Goal: Information Seeking & Learning: Learn about a topic

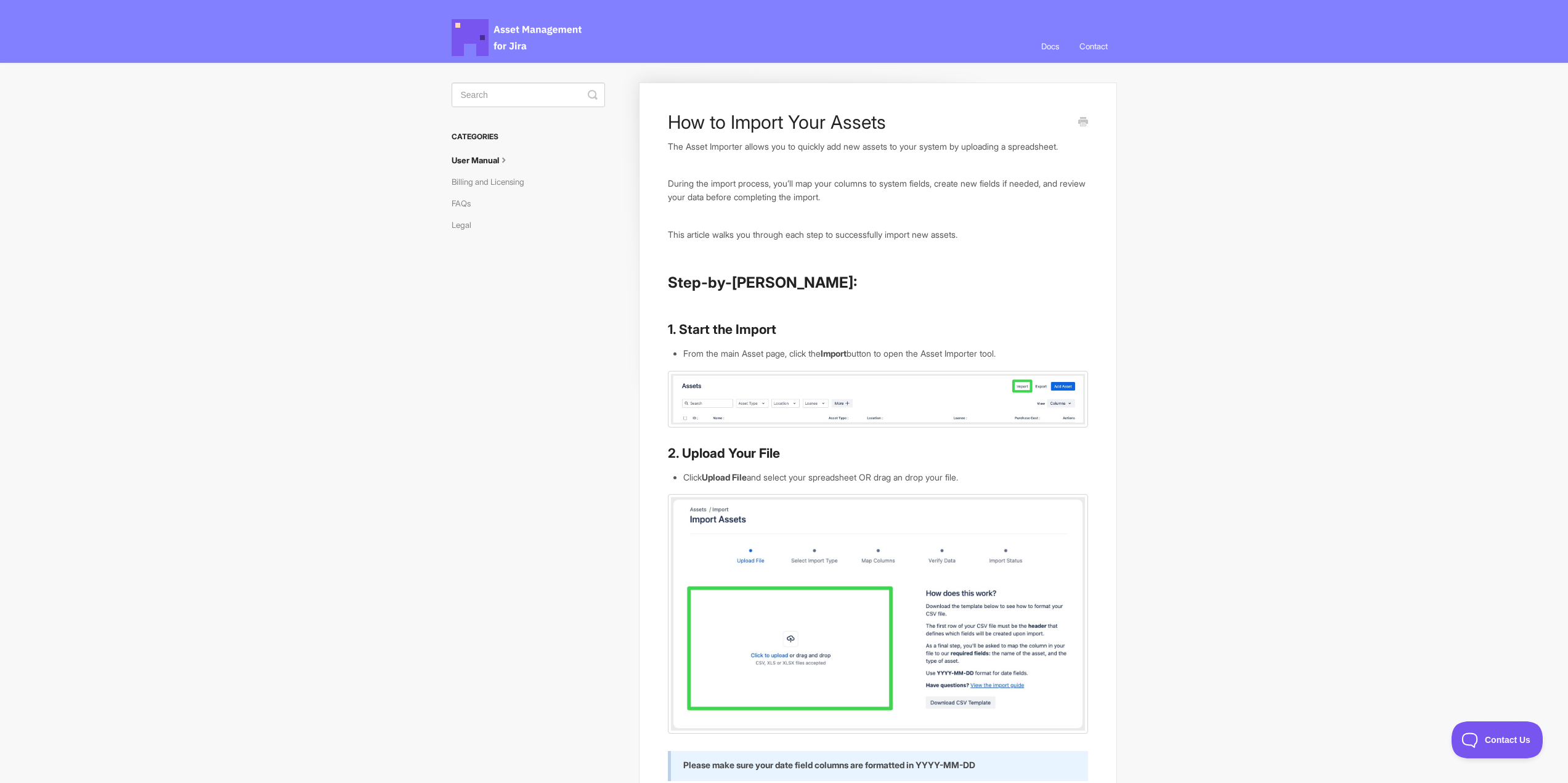
click at [509, 147] on h3 "Categories" at bounding box center [528, 136] width 153 height 22
click at [505, 159] on icon at bounding box center [504, 159] width 10 height 10
click at [1042, 40] on link "Docs" at bounding box center [1050, 46] width 37 height 34
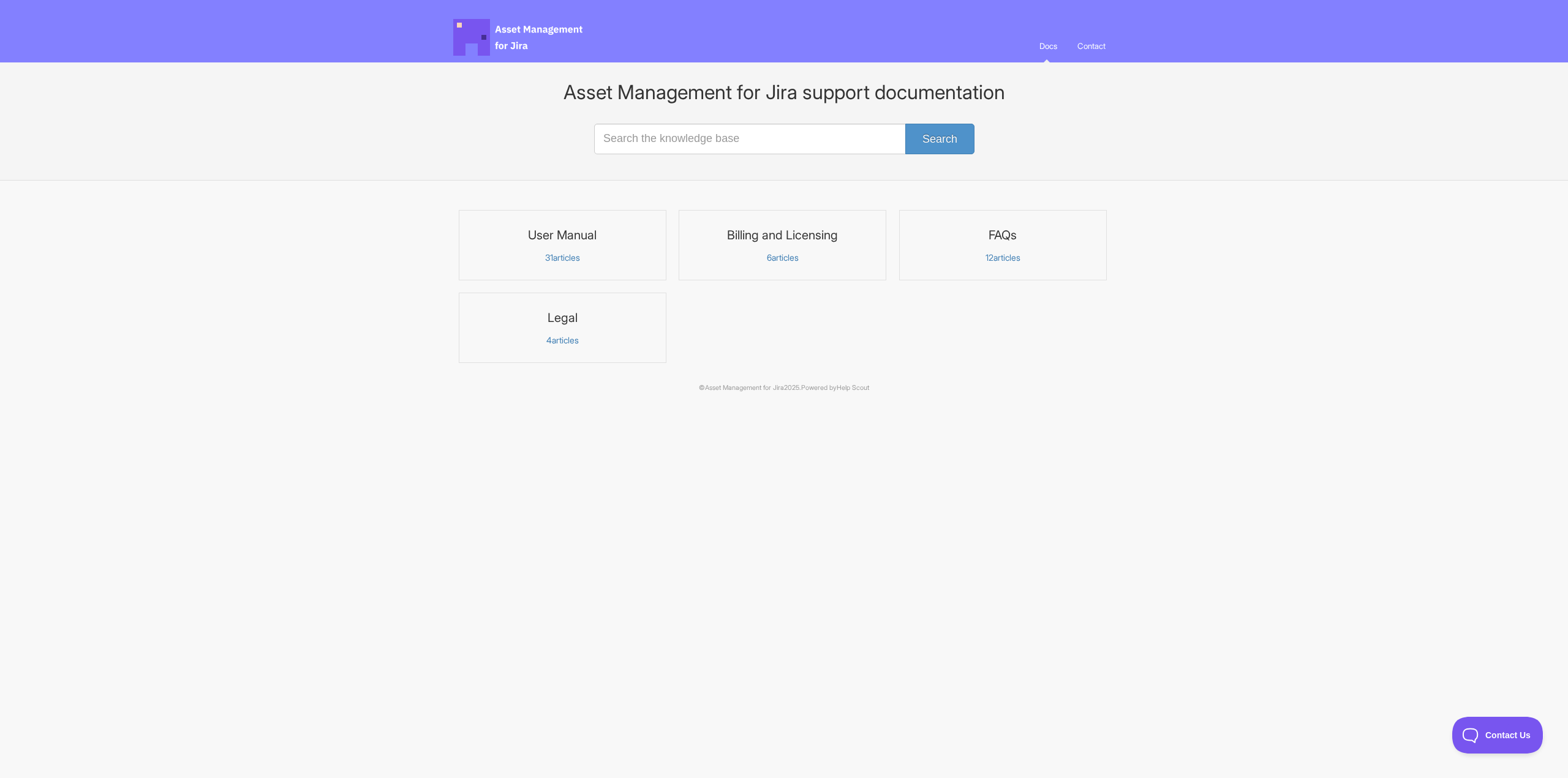
click at [553, 257] on p "31 articles" at bounding box center [563, 258] width 192 height 11
